Goal: Information Seeking & Learning: Find contact information

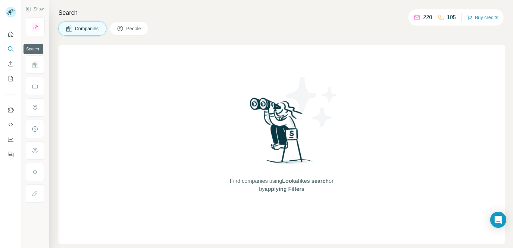
click at [11, 49] on icon "Search" at bounding box center [10, 49] width 7 height 7
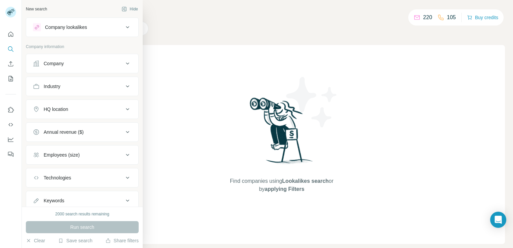
click at [74, 26] on div "Company lookalikes" at bounding box center [66, 27] width 42 height 7
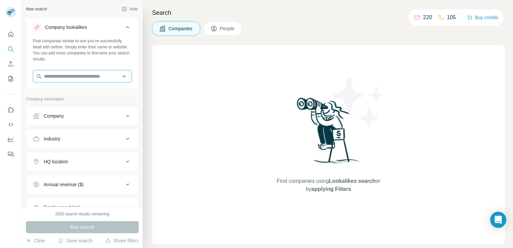
click at [82, 76] on input "text" at bounding box center [82, 76] width 99 height 12
paste input "**********"
type input "**********"
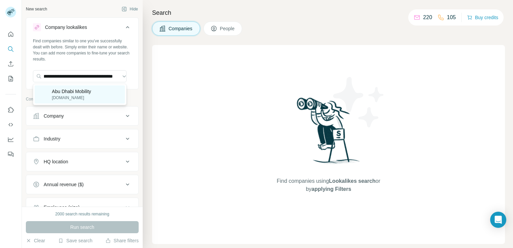
scroll to position [0, 0]
click at [67, 99] on p "[DOMAIN_NAME]" at bounding box center [71, 98] width 39 height 6
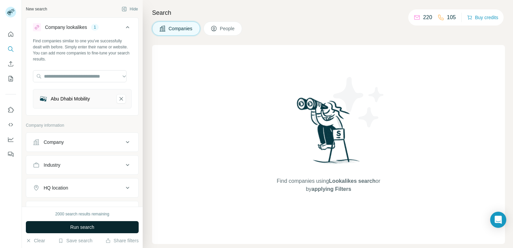
click at [82, 230] on span "Run search" at bounding box center [82, 227] width 24 height 7
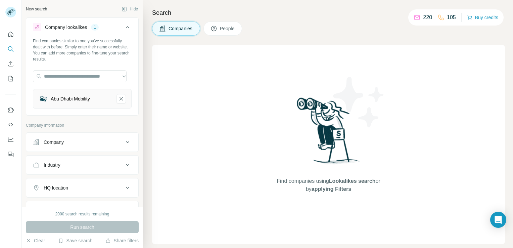
click at [73, 145] on button "Company" at bounding box center [82, 142] width 112 height 16
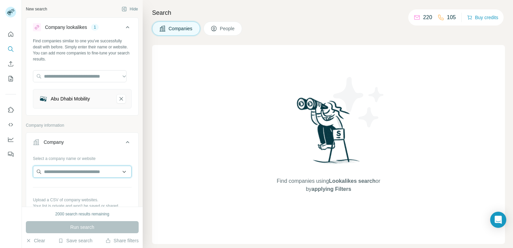
click at [66, 169] on input "text" at bounding box center [82, 172] width 99 height 12
paste input "**********"
type input "**********"
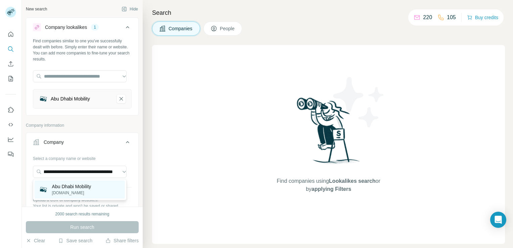
click at [74, 194] on p "[DOMAIN_NAME]" at bounding box center [71, 193] width 39 height 6
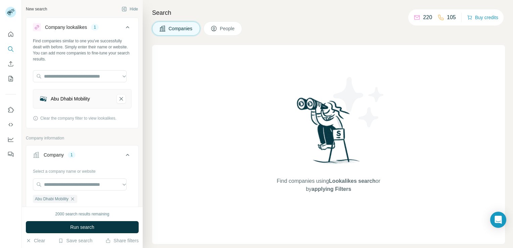
scroll to position [0, 0]
click at [85, 228] on span "Run search" at bounding box center [82, 227] width 24 height 7
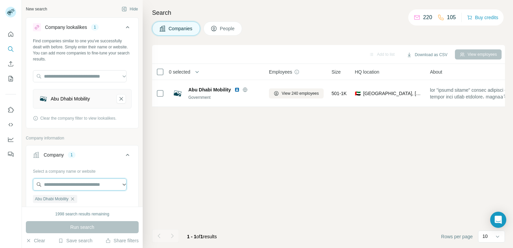
click at [82, 186] on input "text" at bounding box center [80, 184] width 94 height 12
paste input "**********"
type input "**********"
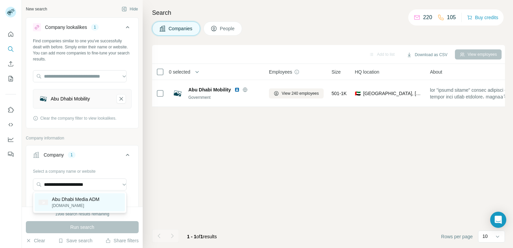
click at [68, 203] on p "[DOMAIN_NAME]" at bounding box center [76, 205] width 48 height 6
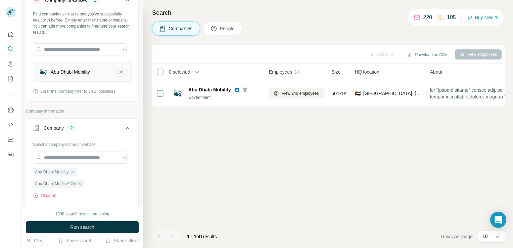
scroll to position [34, 0]
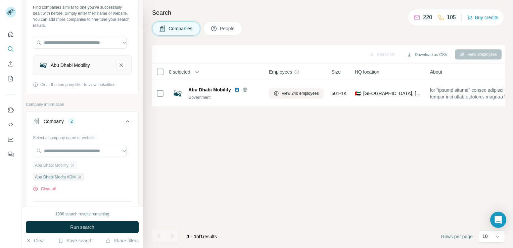
click at [73, 168] on div "Abu Dhabi Mobility" at bounding box center [55, 165] width 44 height 8
click at [74, 165] on icon "button" at bounding box center [72, 165] width 5 height 5
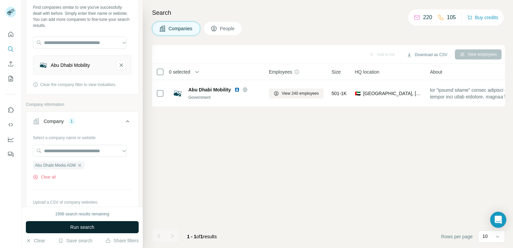
click at [87, 230] on span "Run search" at bounding box center [82, 227] width 24 height 7
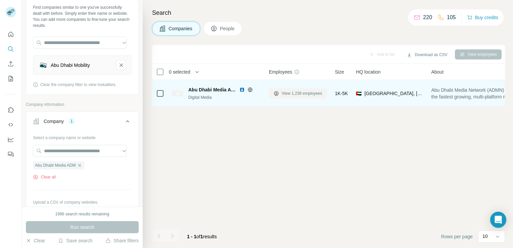
click at [303, 95] on span "View 1,238 employees" at bounding box center [302, 93] width 41 height 6
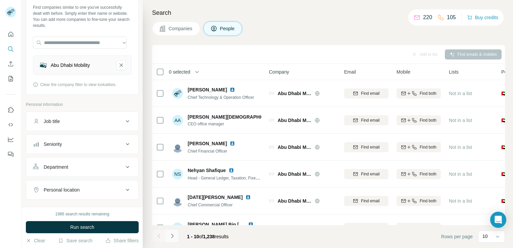
click at [172, 238] on icon "Navigate to next page" at bounding box center [172, 235] width 7 height 7
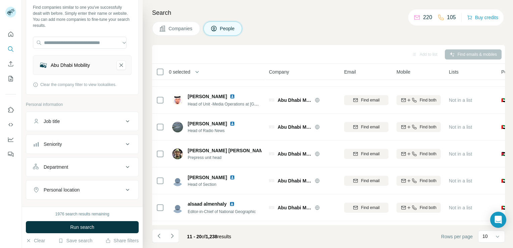
scroll to position [127, 0]
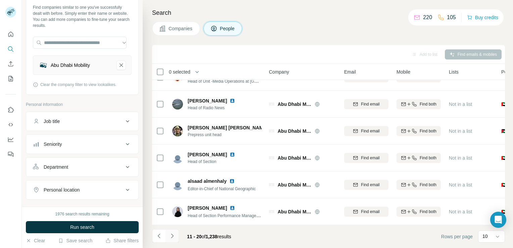
click at [174, 232] on icon "Navigate to next page" at bounding box center [172, 235] width 7 height 7
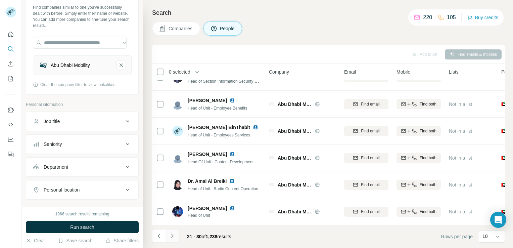
click at [174, 234] on icon "Navigate to next page" at bounding box center [172, 235] width 7 height 7
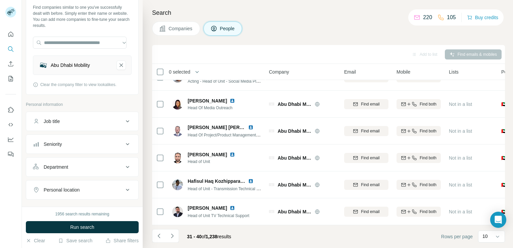
click at [422, 54] on div "Add to list" at bounding box center [424, 54] width 35 height 10
click at [467, 52] on div "Add to list Find emails & mobiles" at bounding box center [328, 54] width 346 height 12
click at [87, 119] on div "Job title" at bounding box center [78, 121] width 91 height 7
click at [95, 141] on input "text" at bounding box center [75, 138] width 85 height 12
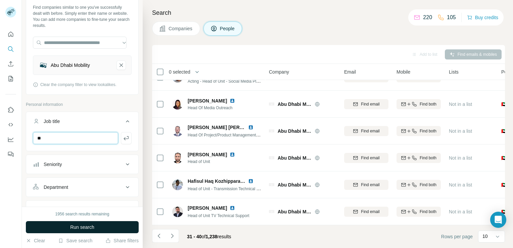
type input "**"
click at [100, 225] on button "Run search" at bounding box center [82, 227] width 113 height 12
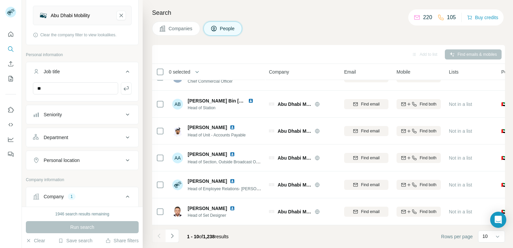
scroll to position [67, 0]
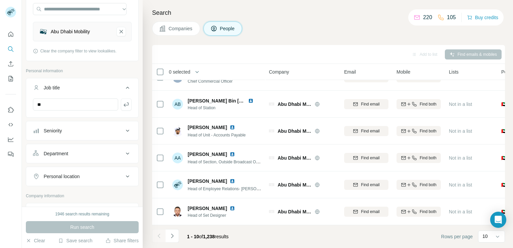
click at [99, 152] on div "Department" at bounding box center [78, 153] width 91 height 7
click at [97, 168] on input at bounding box center [78, 170] width 83 height 7
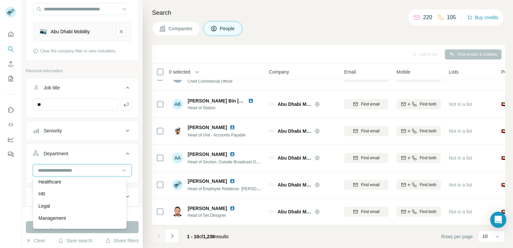
scroll to position [101, 0]
click at [94, 197] on div "HR" at bounding box center [80, 193] width 90 height 12
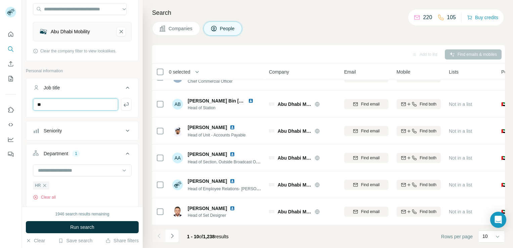
click at [89, 103] on input "**" at bounding box center [75, 104] width 85 height 12
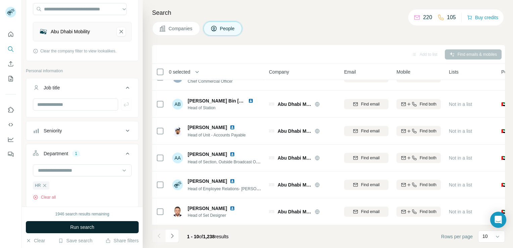
click at [60, 224] on button "Run search" at bounding box center [82, 227] width 113 height 12
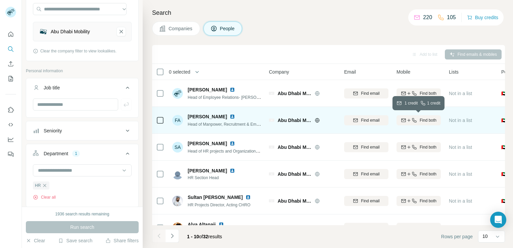
click at [425, 120] on span "Find both" at bounding box center [428, 120] width 17 height 6
click at [316, 121] on icon at bounding box center [317, 120] width 5 height 5
click at [230, 116] on img at bounding box center [232, 116] width 5 height 5
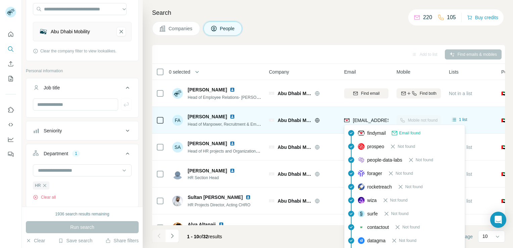
click at [377, 120] on span "[EMAIL_ADDRESS][DOMAIN_NAME]" at bounding box center [393, 120] width 80 height 5
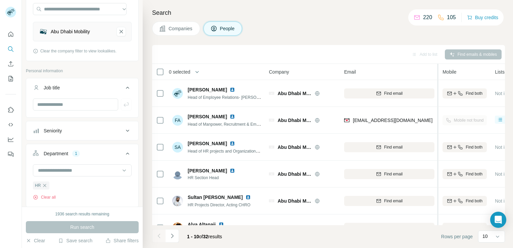
drag, startPoint x: 392, startPoint y: 68, endPoint x: 439, endPoint y: 72, distance: 46.8
click at [0, 0] on tr "0 selected People Company Email Mobile Lists Personal location Seniority Depart…" at bounding box center [0, 0] width 0 height 0
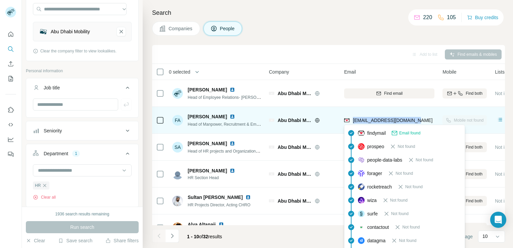
drag, startPoint x: 419, startPoint y: 121, endPoint x: 352, endPoint y: 119, distance: 67.2
click at [352, 119] on div "[EMAIL_ADDRESS][DOMAIN_NAME]" at bounding box center [389, 120] width 90 height 18
copy span "[EMAIL_ADDRESS][DOMAIN_NAME]"
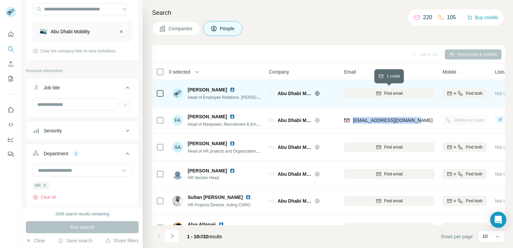
copy span "[EMAIL_ADDRESS][DOMAIN_NAME]"
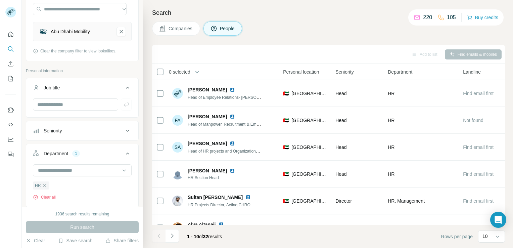
scroll to position [0, 274]
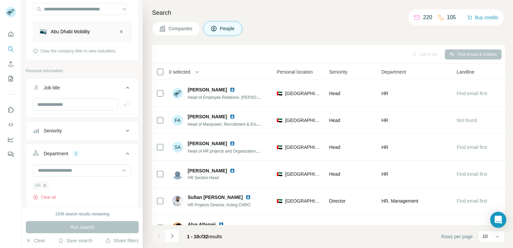
click at [43, 186] on icon "button" at bounding box center [44, 185] width 5 height 5
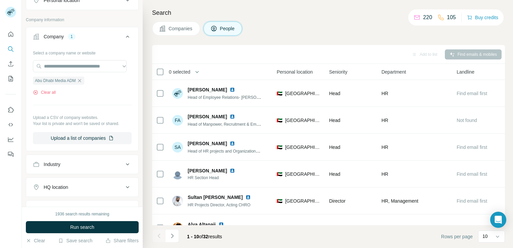
scroll to position [269, 0]
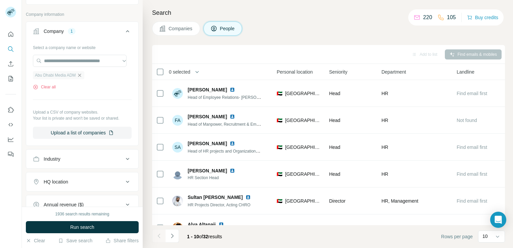
click at [77, 73] on icon "button" at bounding box center [79, 75] width 5 height 5
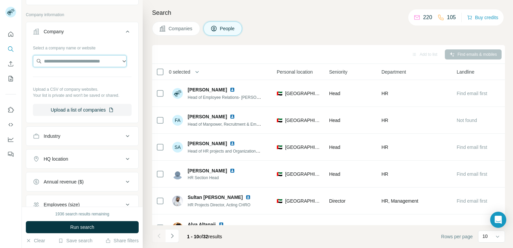
click at [71, 62] on input "text" at bounding box center [80, 61] width 94 height 12
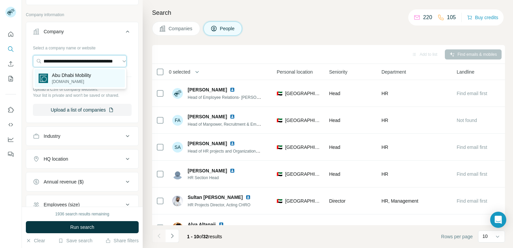
type input "**********"
click at [90, 74] on p "Abu Dhabi Mobility" at bounding box center [71, 75] width 39 height 7
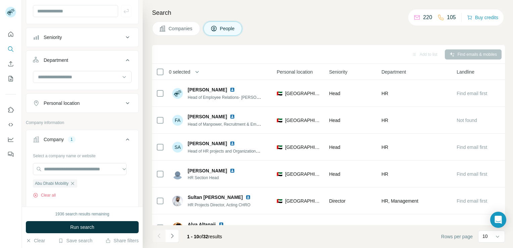
scroll to position [160, 0]
click at [80, 79] on input at bounding box center [78, 77] width 83 height 7
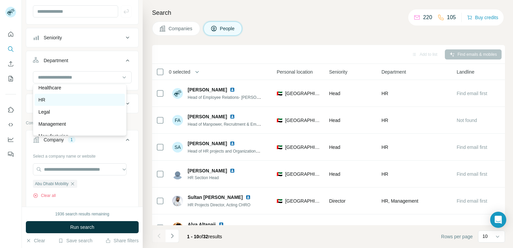
click at [70, 99] on div "HR" at bounding box center [80, 99] width 82 height 7
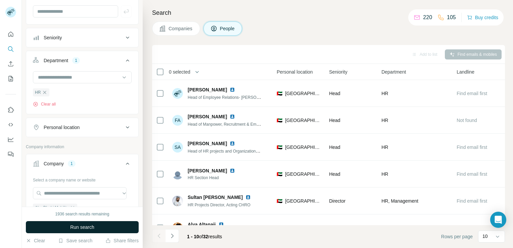
click at [60, 227] on button "Run search" at bounding box center [82, 227] width 113 height 12
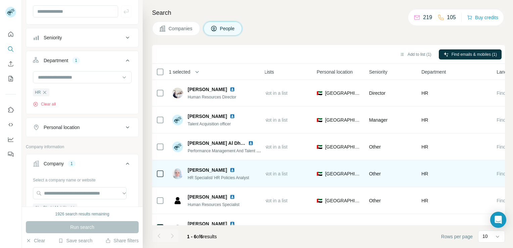
scroll to position [0, 231]
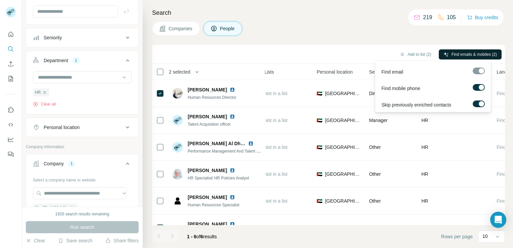
click at [470, 55] on span "Find emails & mobiles (2)" at bounding box center [474, 54] width 45 height 6
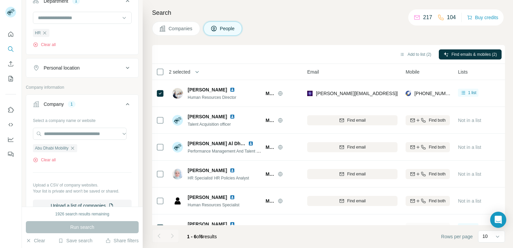
scroll to position [227, 0]
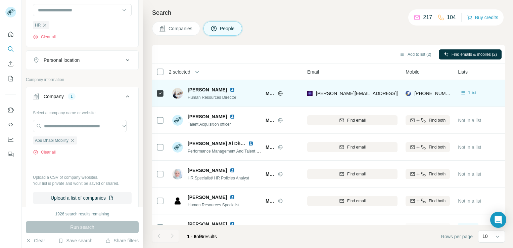
click at [232, 91] on img at bounding box center [232, 89] width 5 height 5
drag, startPoint x: 228, startPoint y: 86, endPoint x: 186, endPoint y: 85, distance: 42.3
click at [186, 85] on div "[PERSON_NAME] Human Resources Director" at bounding box center [216, 93] width 89 height 18
copy span "[PERSON_NAME]"
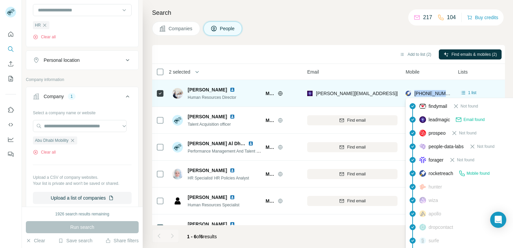
drag, startPoint x: 450, startPoint y: 89, endPoint x: 415, endPoint y: 89, distance: 34.9
click at [415, 89] on div "[PHONE_NUMBER]" at bounding box center [428, 93] width 44 height 18
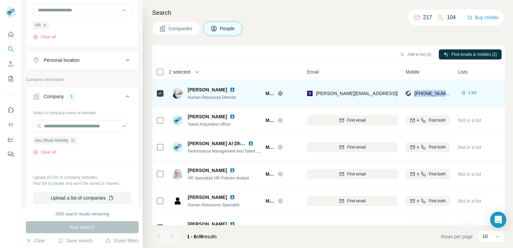
copy span "[PHONE_NUMBER]"
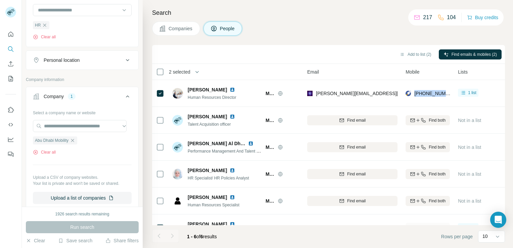
copy span "[PHONE_NUMBER]"
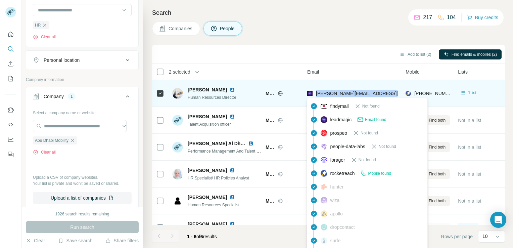
drag, startPoint x: 395, startPoint y: 89, endPoint x: 315, endPoint y: 91, distance: 79.3
click at [315, 91] on div "[PERSON_NAME][EMAIL_ADDRESS][PERSON_NAME][DOMAIN_NAME]" at bounding box center [352, 93] width 90 height 18
copy span "[PERSON_NAME][EMAIL_ADDRESS][PERSON_NAME][DOMAIN_NAME]"
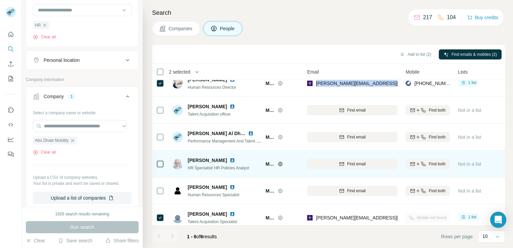
scroll to position [19, 37]
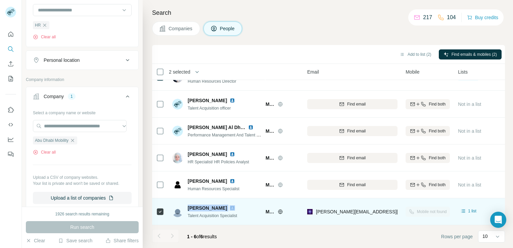
drag, startPoint x: 221, startPoint y: 203, endPoint x: 187, endPoint y: 205, distance: 34.3
click at [187, 205] on div "[PERSON_NAME] Talent Acquisition Specialist" at bounding box center [207, 211] width 71 height 14
copy span "[PERSON_NAME]"
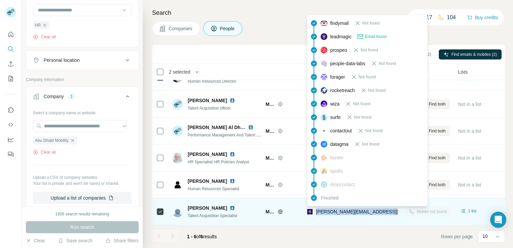
drag, startPoint x: 387, startPoint y: 209, endPoint x: 315, endPoint y: 213, distance: 72.6
click at [315, 213] on div "[PERSON_NAME][EMAIL_ADDRESS][DOMAIN_NAME]" at bounding box center [352, 211] width 90 height 18
copy span "[PERSON_NAME][EMAIL_ADDRESS][DOMAIN_NAME]"
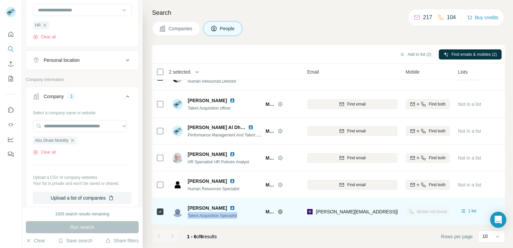
drag, startPoint x: 238, startPoint y: 213, endPoint x: 188, endPoint y: 211, distance: 50.4
click at [188, 211] on div "[PERSON_NAME] Talent Acquisition Specialist" at bounding box center [216, 211] width 89 height 18
copy span "Talent Acquisition Specialist"
click at [230, 205] on img at bounding box center [232, 207] width 5 height 5
